Goal: Task Accomplishment & Management: Complete application form

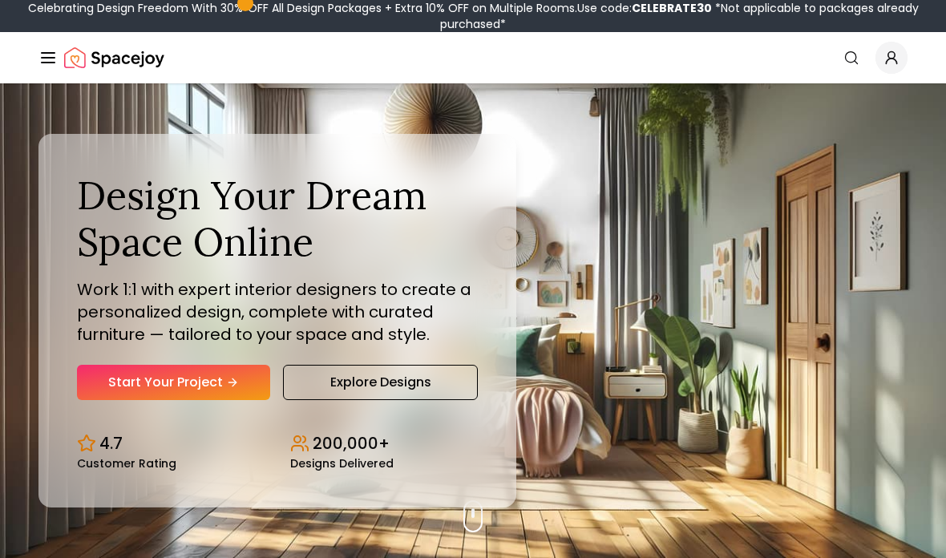
click at [234, 389] on icon "Hero section" at bounding box center [232, 382] width 13 height 13
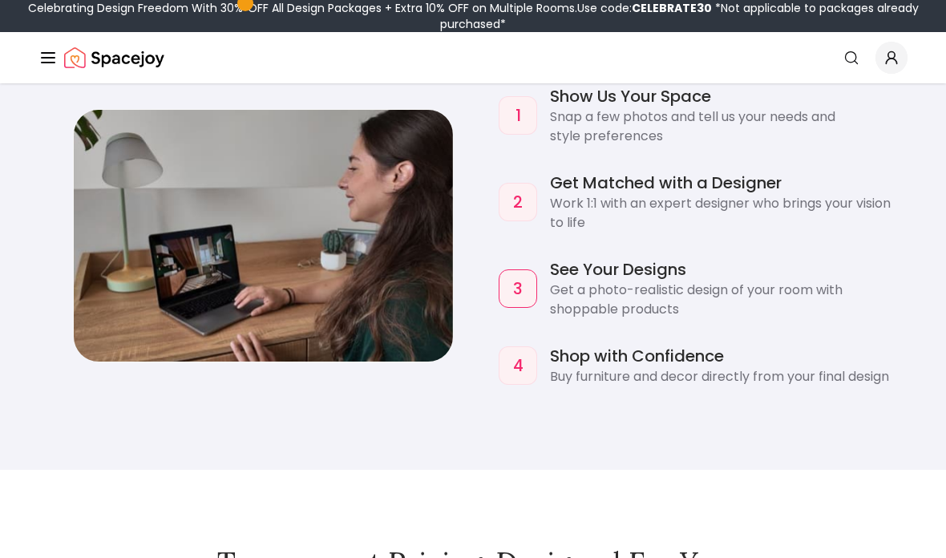
scroll to position [1415, 0]
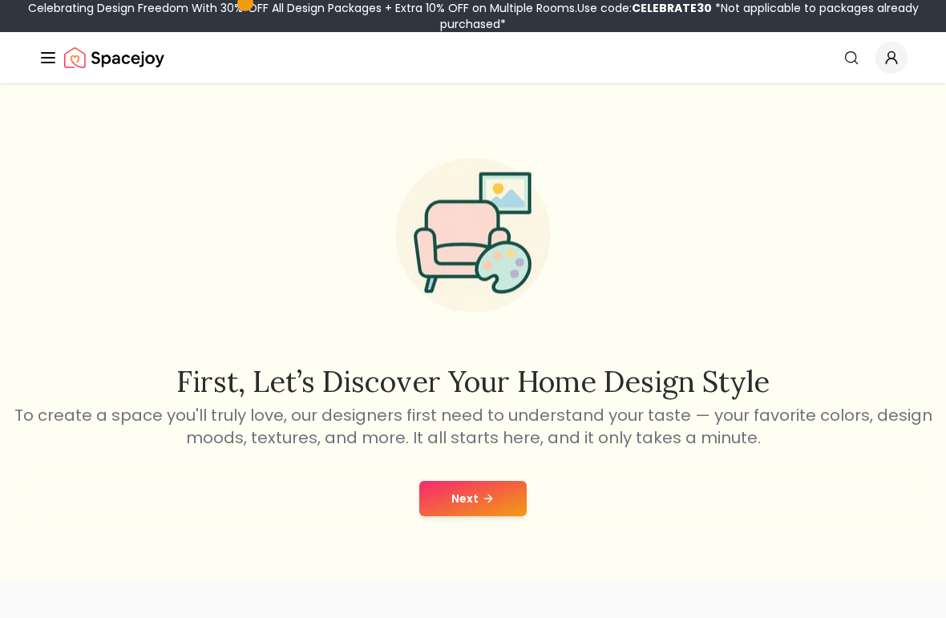
click at [489, 505] on icon at bounding box center [488, 498] width 13 height 13
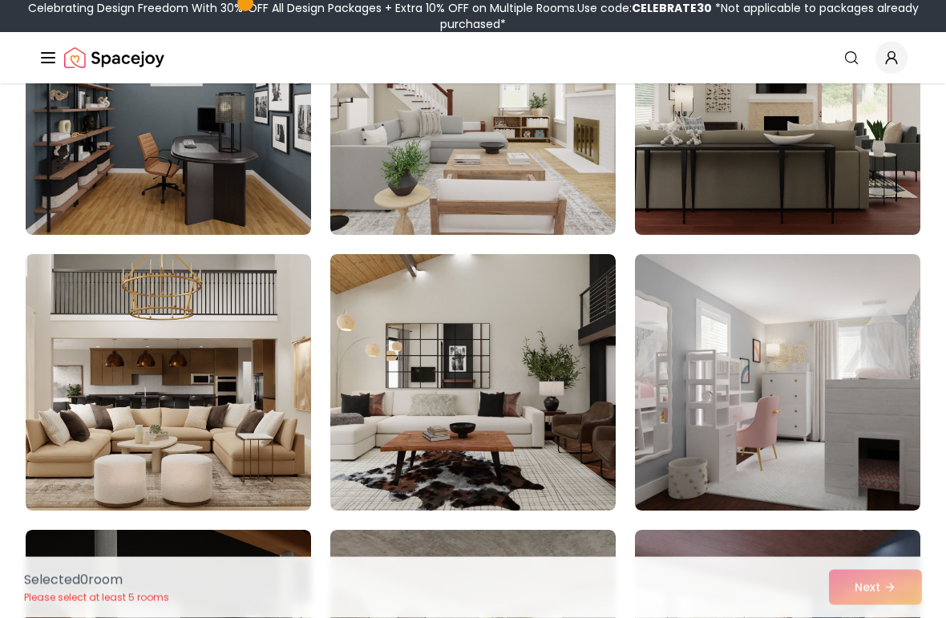
scroll to position [1342, 0]
click at [811, 422] on img at bounding box center [777, 382] width 285 height 256
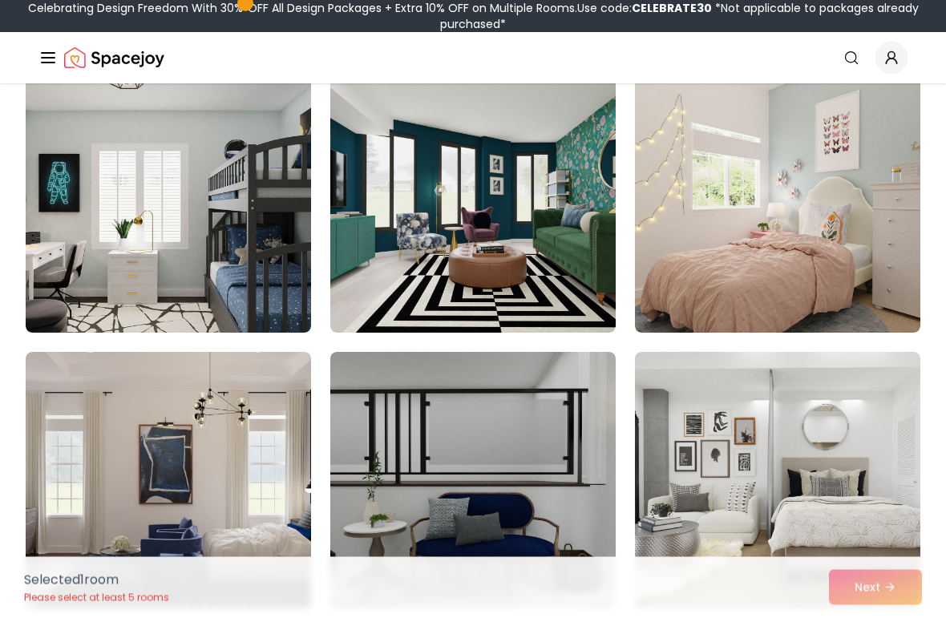
scroll to position [3450, 0]
click at [858, 265] on img at bounding box center [777, 204] width 285 height 256
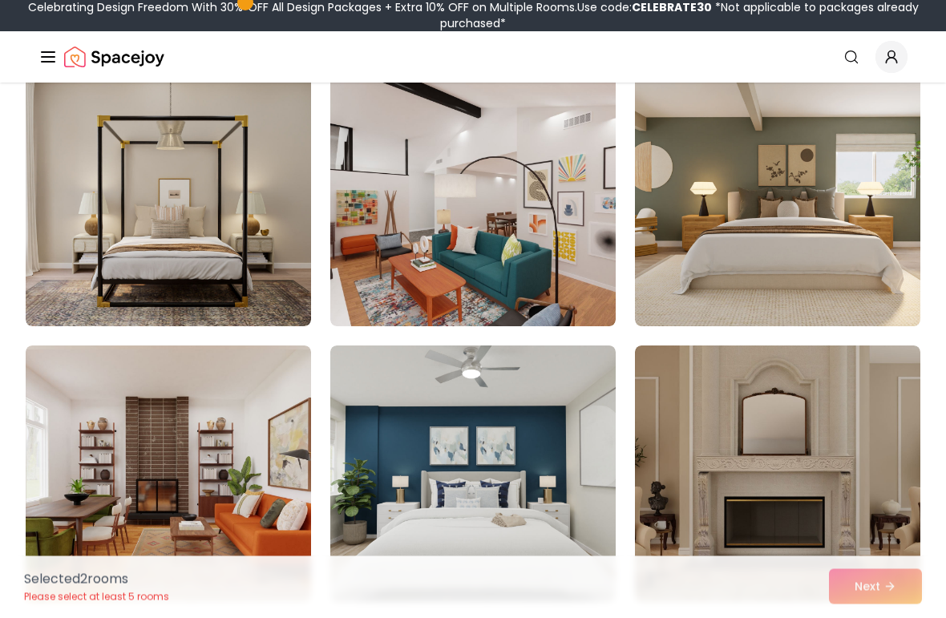
scroll to position [6738, 0]
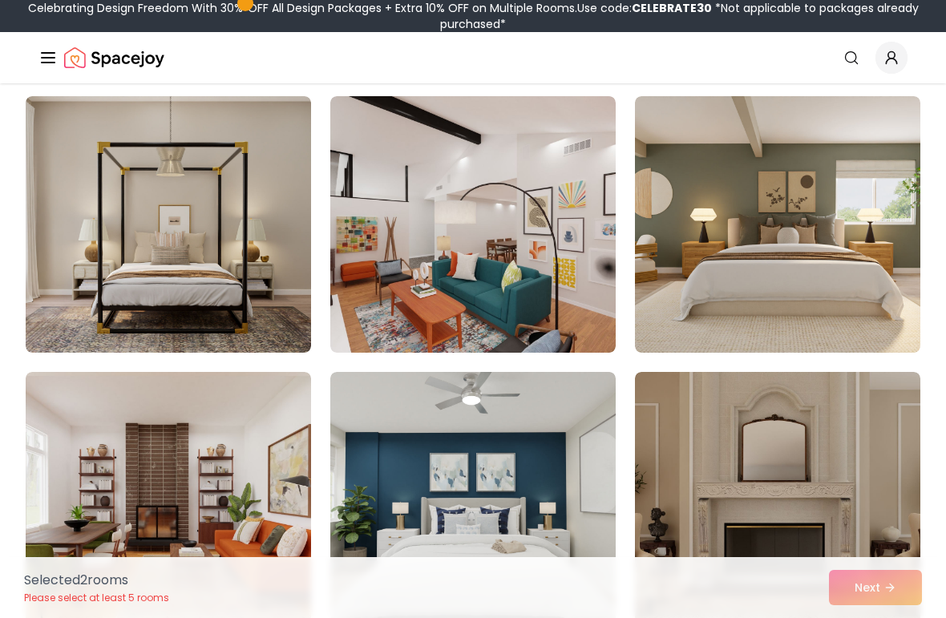
click at [857, 296] on img at bounding box center [777, 224] width 285 height 256
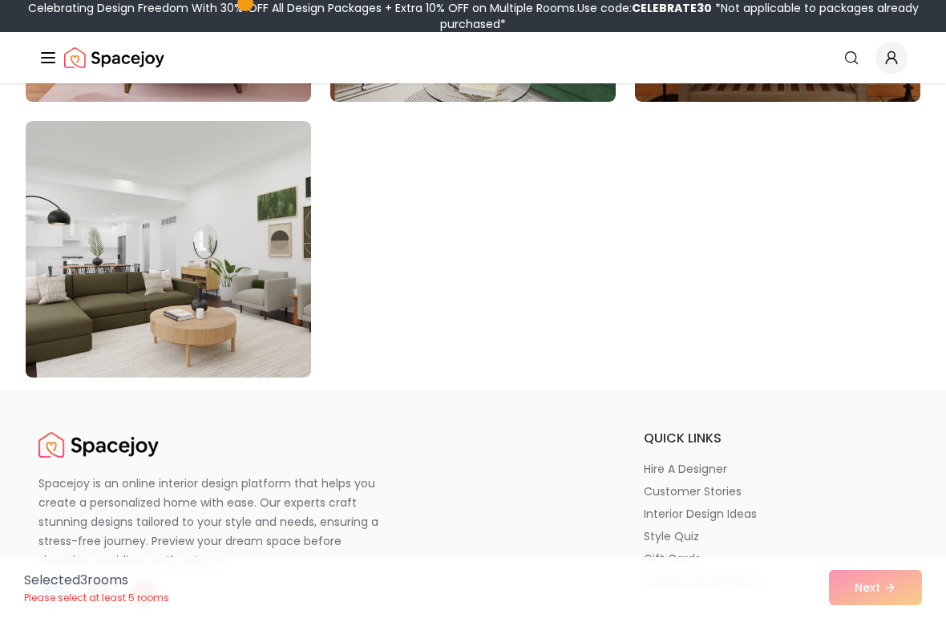
scroll to position [9199, 0]
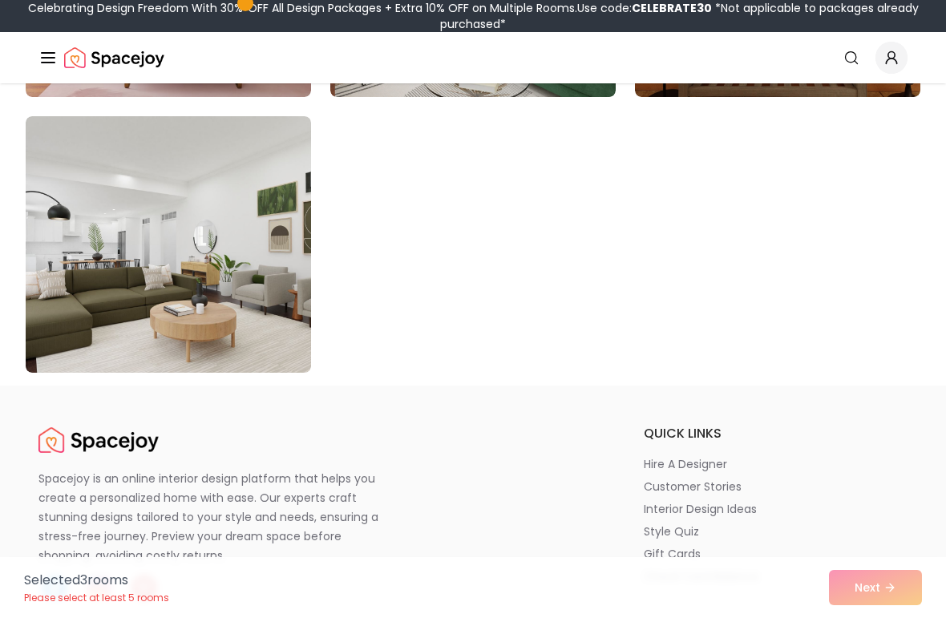
click at [881, 584] on div "Selected 3 room s Please select at least 5 rooms Next" at bounding box center [472, 587] width 923 height 61
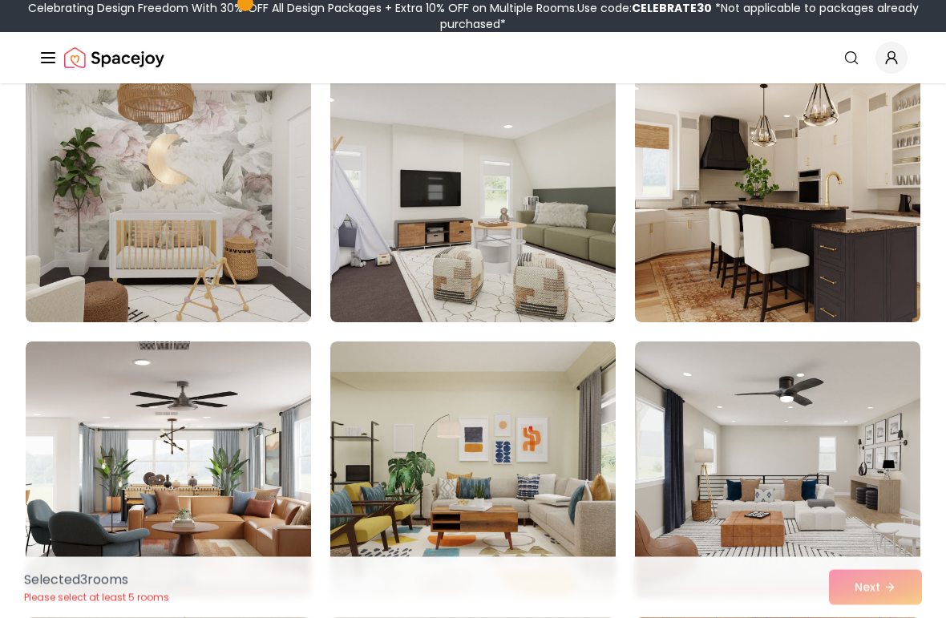
scroll to position [8421, 0]
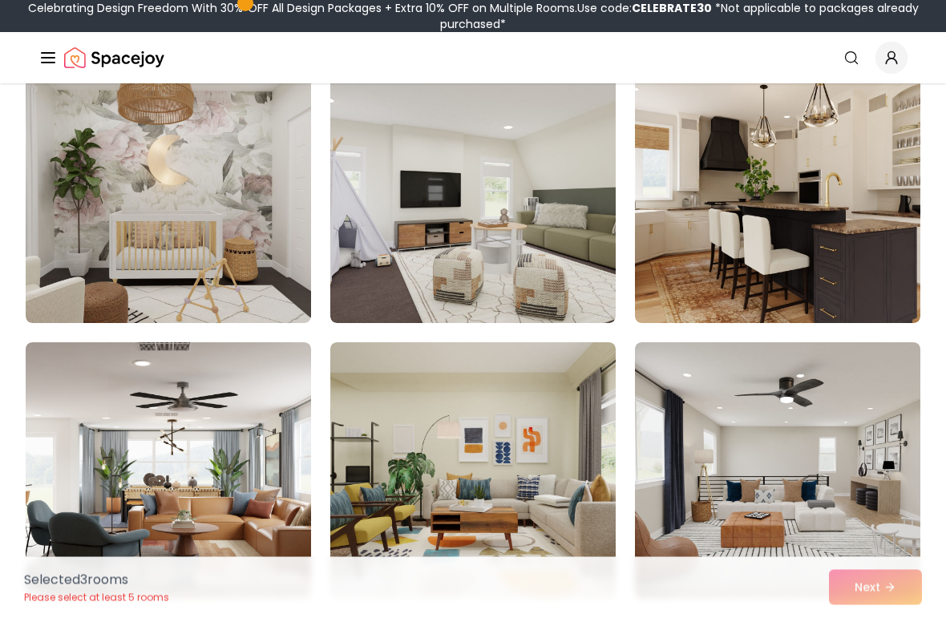
click at [176, 134] on img at bounding box center [168, 195] width 285 height 256
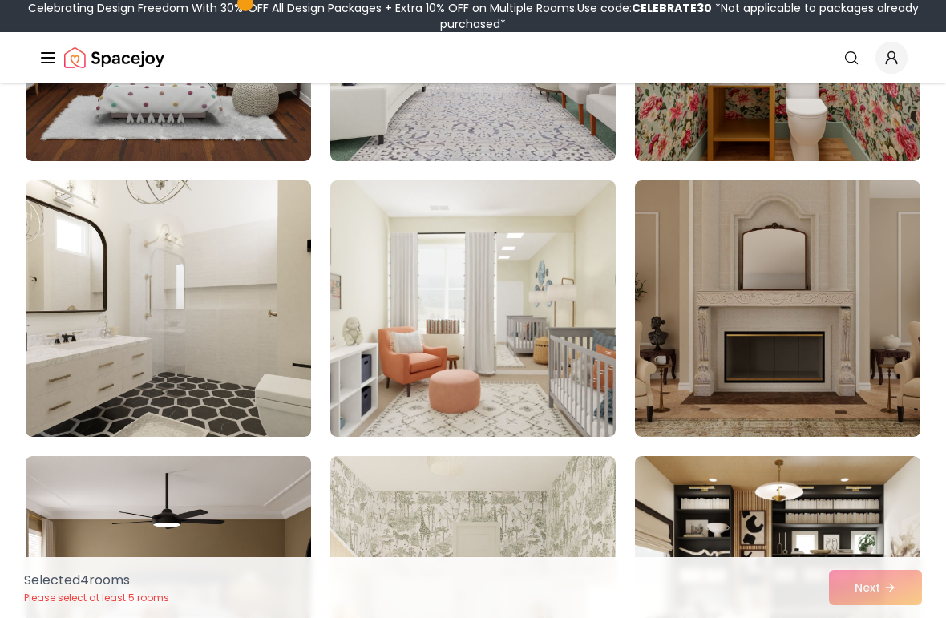
scroll to position [7480, 0]
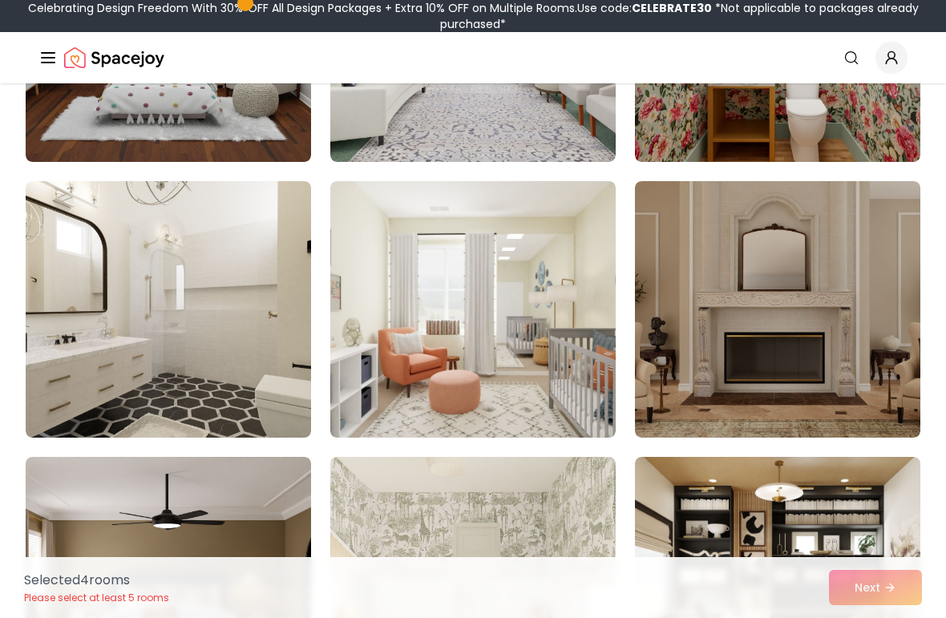
click at [572, 305] on img at bounding box center [472, 309] width 285 height 256
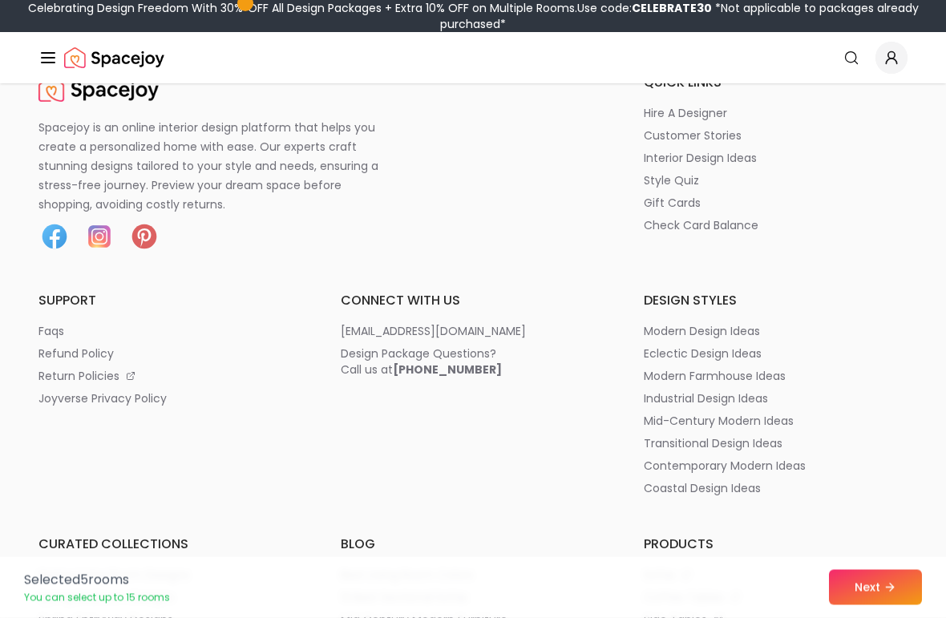
scroll to position [9550, 0]
click at [873, 591] on button "Next" at bounding box center [875, 587] width 93 height 35
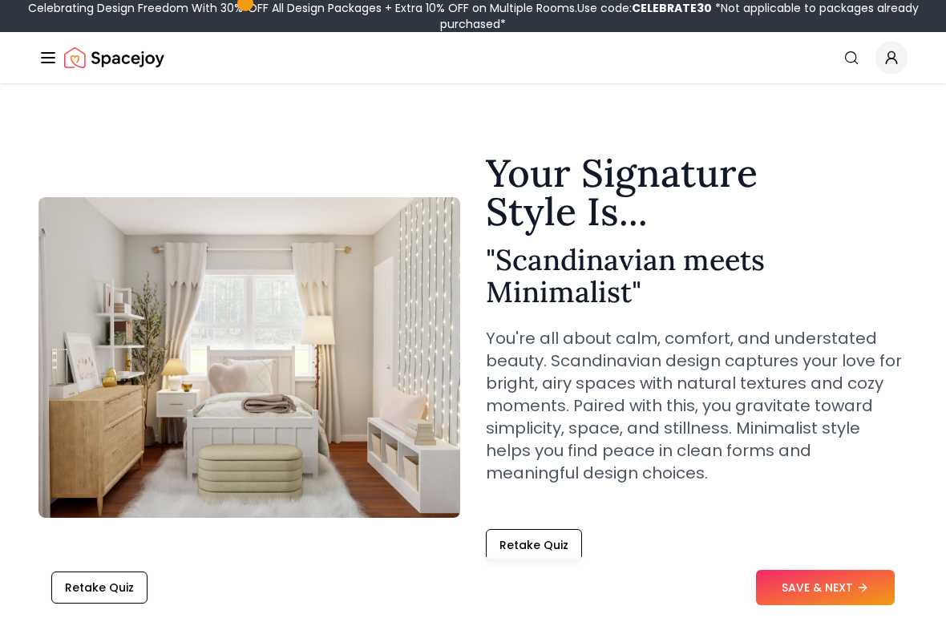
click at [47, 53] on line "Global" at bounding box center [48, 53] width 13 height 0
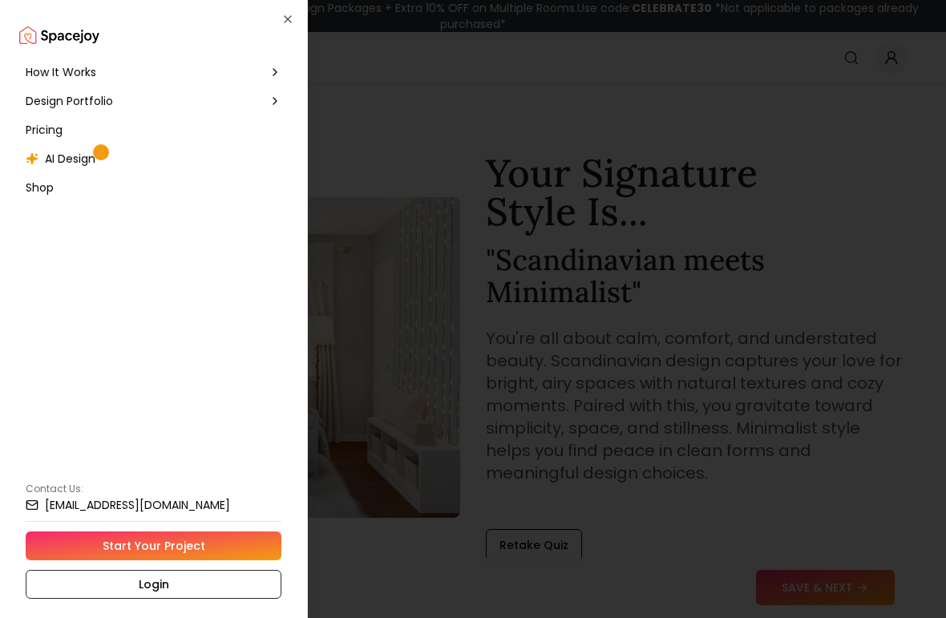
click at [188, 553] on link "Start Your Project" at bounding box center [154, 545] width 256 height 29
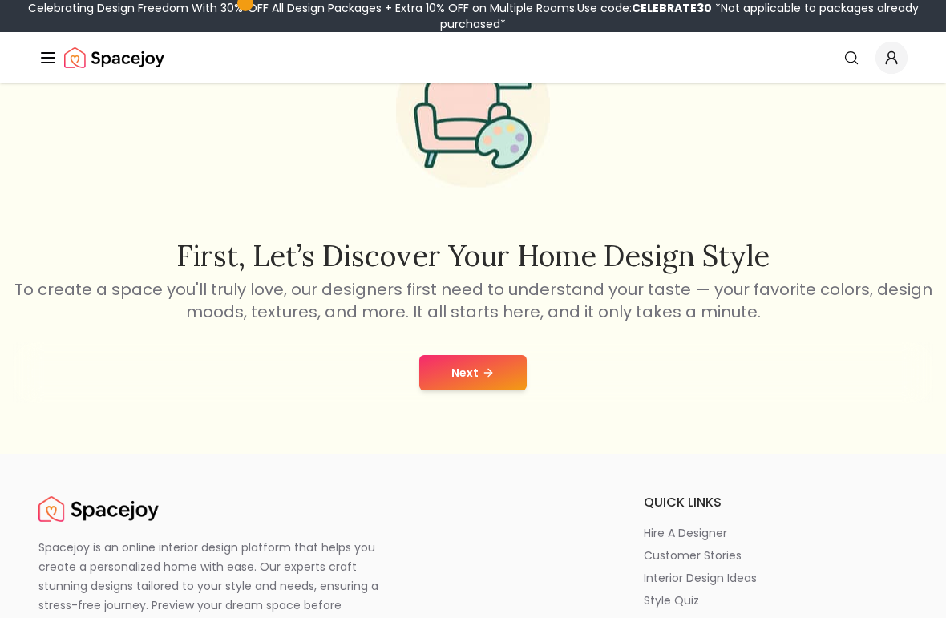
scroll to position [96, 0]
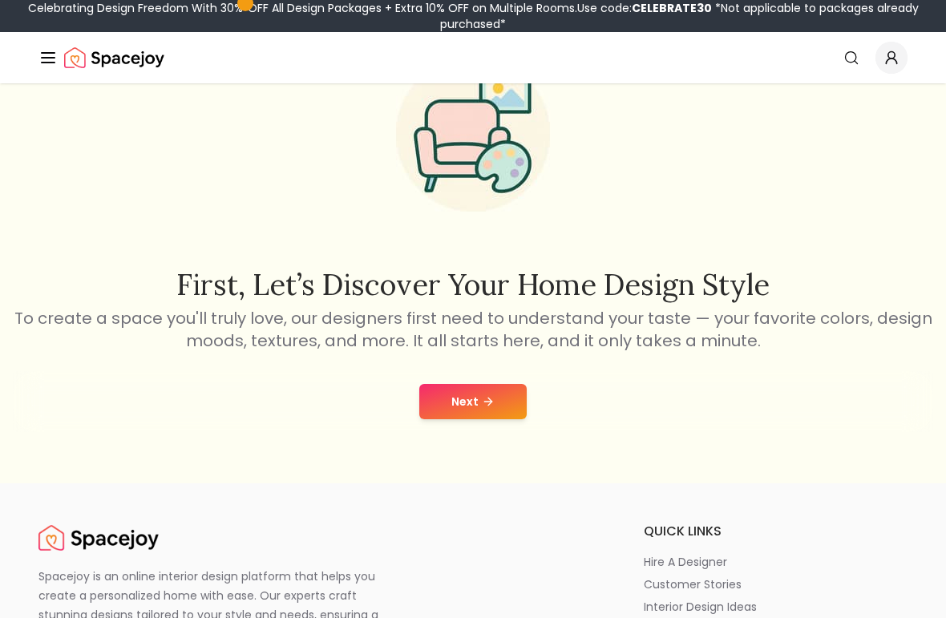
click at [486, 420] on button "Next" at bounding box center [472, 402] width 107 height 35
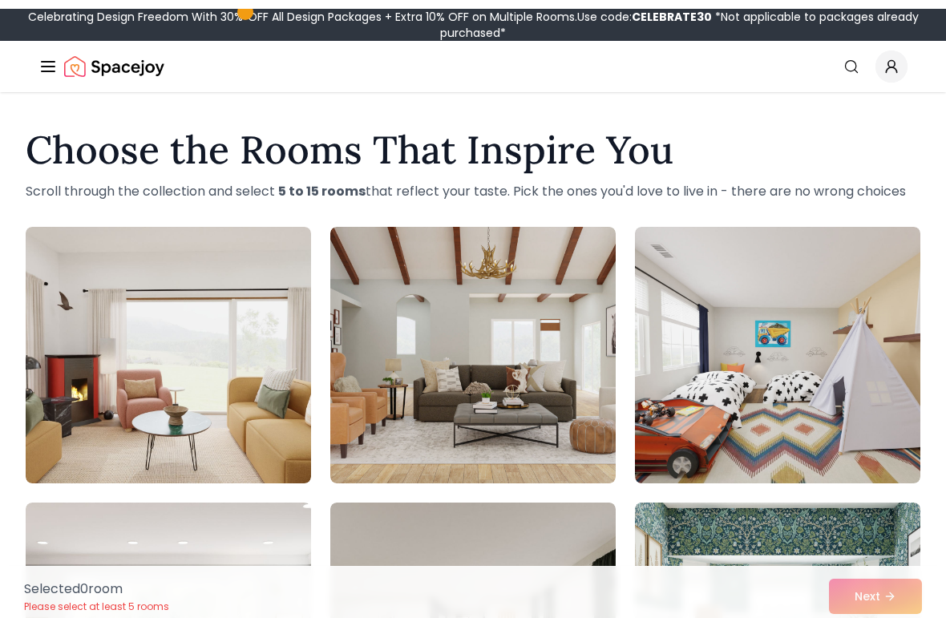
scroll to position [37, 0]
